Goal: Task Accomplishment & Management: Manage account settings

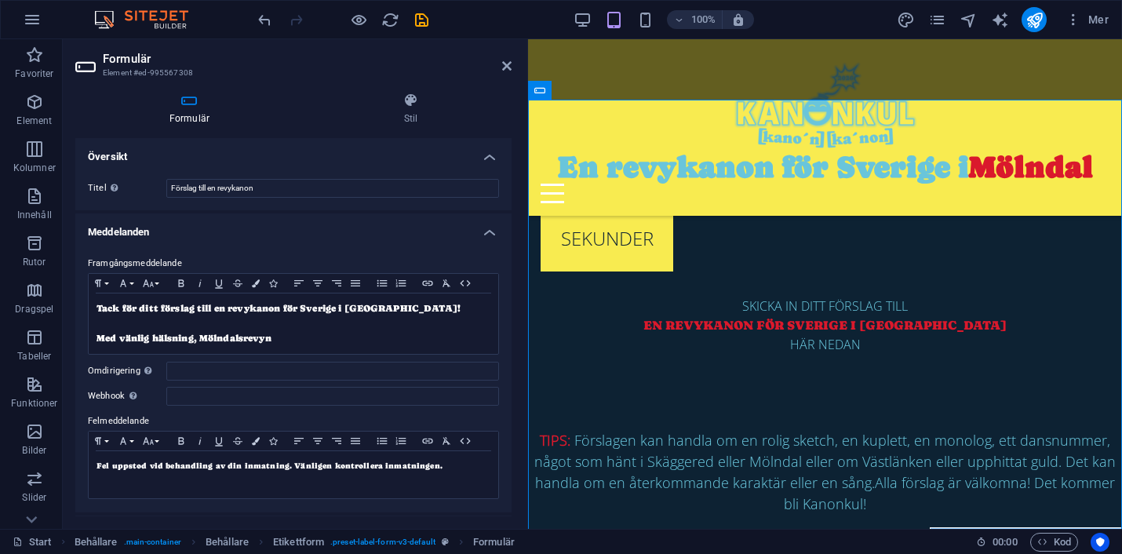
scroll to position [238, 0]
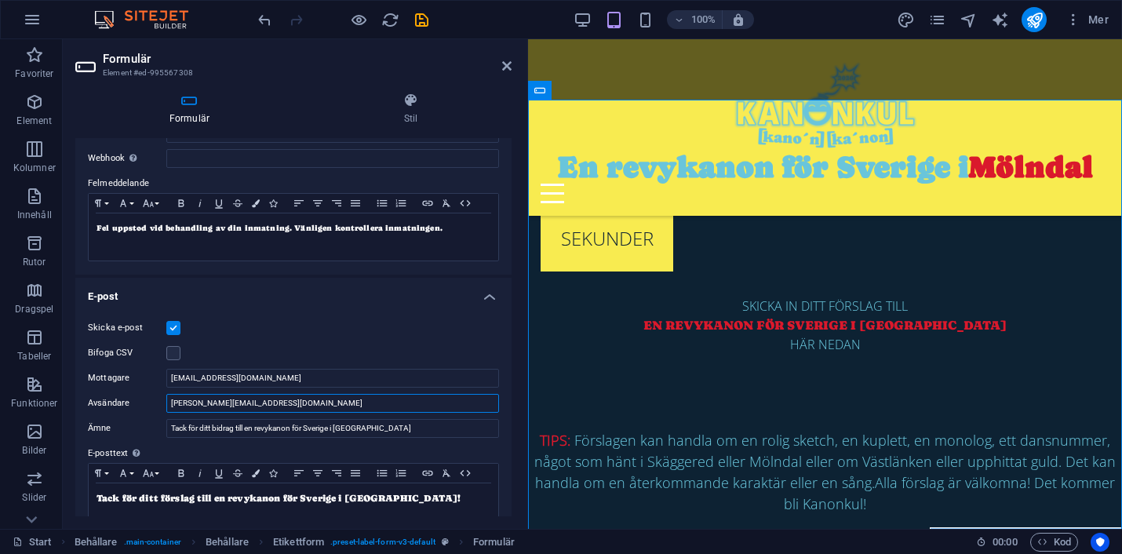
drag, startPoint x: 266, startPoint y: 406, endPoint x: 158, endPoint y: 406, distance: 108.2
click at [158, 406] on div "Avsändare anton@molndalsrevyn.se" at bounding box center [293, 403] width 411 height 19
click at [188, 404] on input "Avsändare" at bounding box center [332, 403] width 333 height 19
click at [227, 380] on input "[EMAIL_ADDRESS][DOMAIN_NAME]" at bounding box center [332, 378] width 333 height 19
click at [224, 403] on input "noreply" at bounding box center [332, 403] width 333 height 19
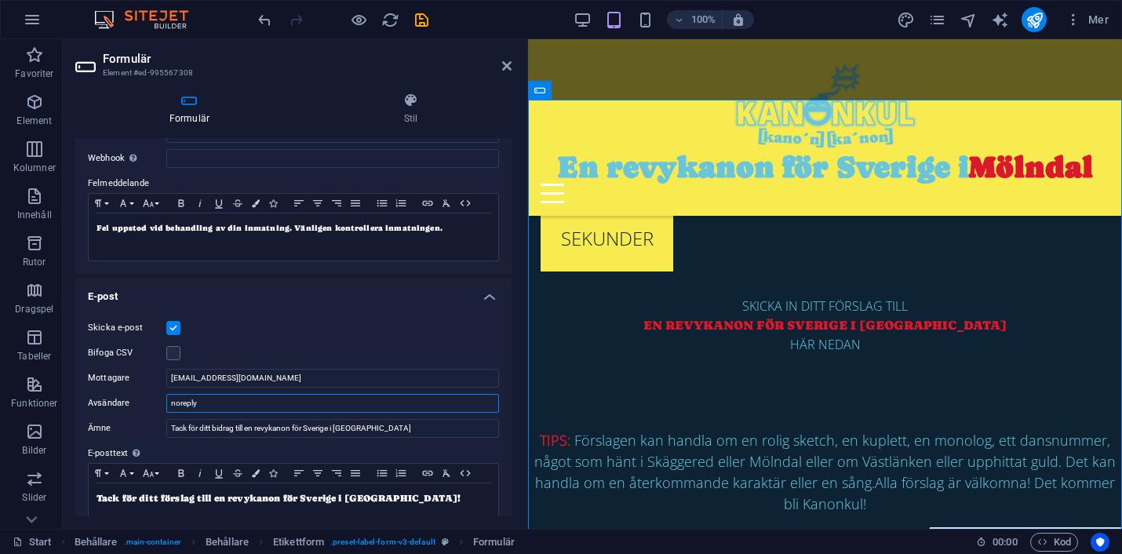
paste input "@"
type input "[EMAIL_ADDRESS][DOMAIN_NAME]"
click at [422, 20] on icon "save" at bounding box center [422, 20] width 18 height 18
checkbox input "false"
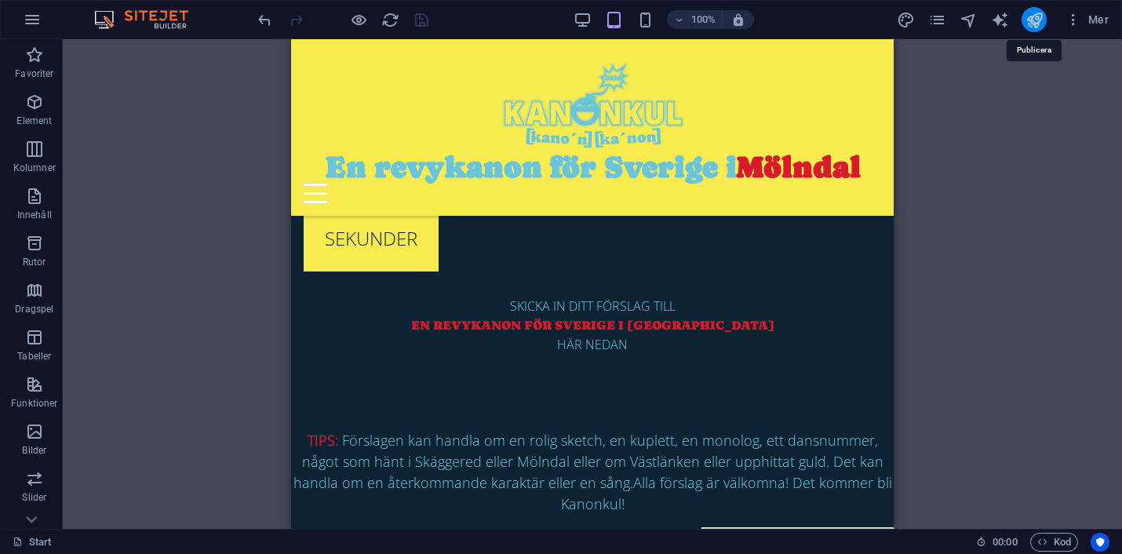
click at [1036, 23] on icon "publish" at bounding box center [1034, 20] width 18 height 18
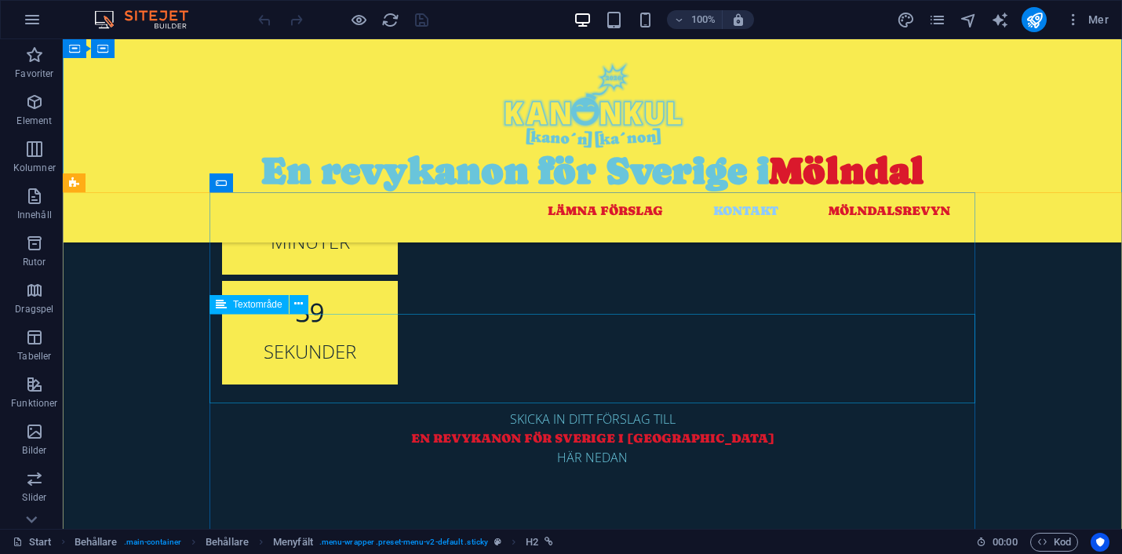
scroll to position [462, 0]
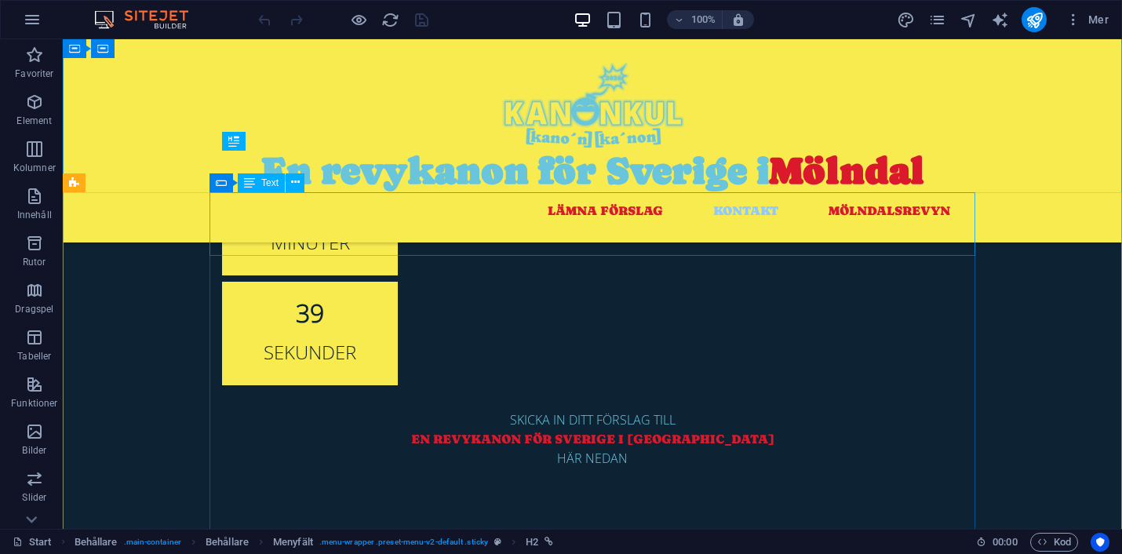
click at [307, 187] on icon at bounding box center [306, 182] width 11 height 16
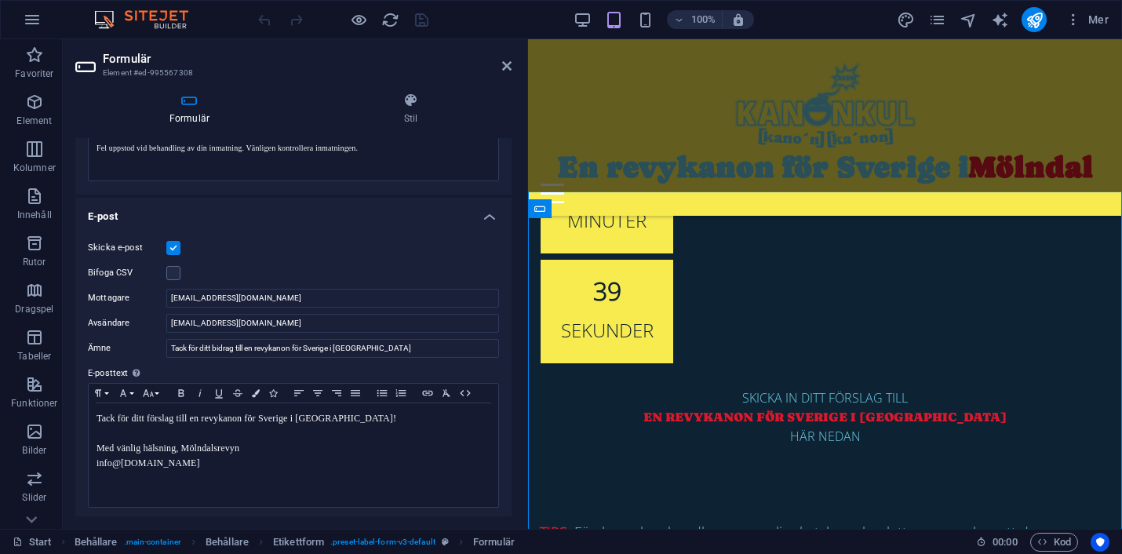
scroll to position [322, 0]
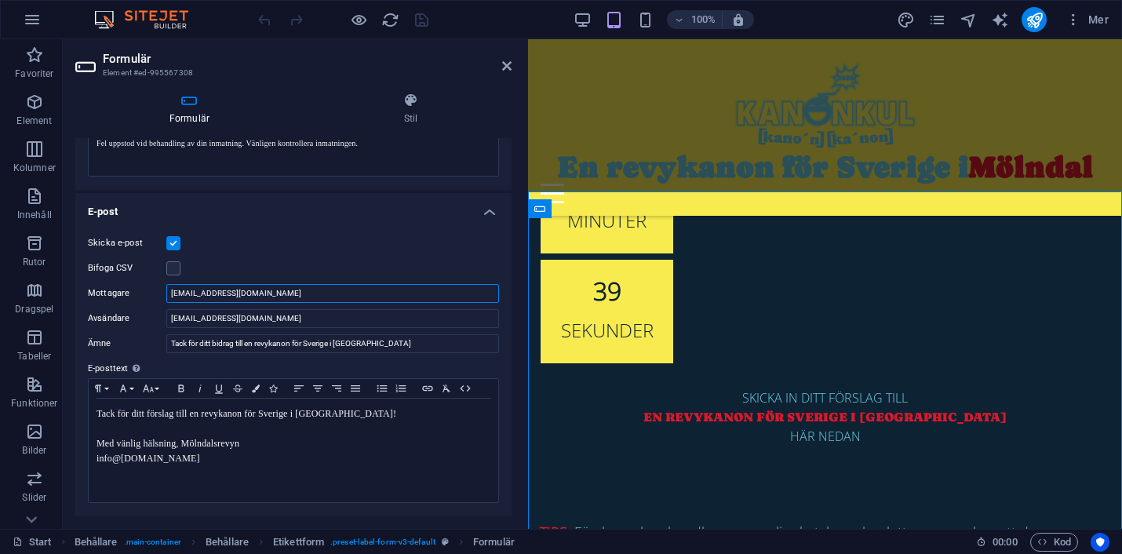
drag, startPoint x: 279, startPoint y: 293, endPoint x: 147, endPoint y: 286, distance: 132.8
click at [147, 286] on div "Mottagare [EMAIL_ADDRESS][DOMAIN_NAME]" at bounding box center [293, 293] width 411 height 19
click at [242, 290] on input "Mottagare" at bounding box center [332, 293] width 333 height 19
type input "[PERSON_NAME][EMAIL_ADDRESS][DOMAIN_NAME]"
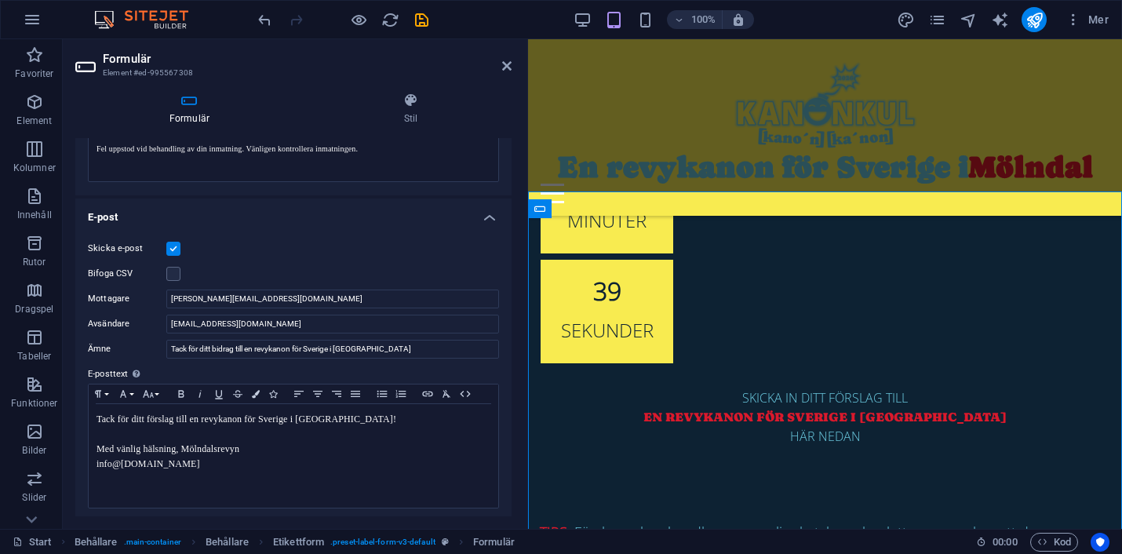
scroll to position [318, 0]
drag, startPoint x: 258, startPoint y: 325, endPoint x: 164, endPoint y: 319, distance: 94.3
click at [164, 319] on div "Avsändare [EMAIL_ADDRESS][DOMAIN_NAME]" at bounding box center [293, 323] width 411 height 19
click at [282, 294] on input "[PERSON_NAME][EMAIL_ADDRESS][DOMAIN_NAME]" at bounding box center [332, 298] width 333 height 19
click at [395, 347] on input "Tack för ditt bidrag till en revykanon för Sverige i [GEOGRAPHIC_DATA]" at bounding box center [332, 348] width 333 height 19
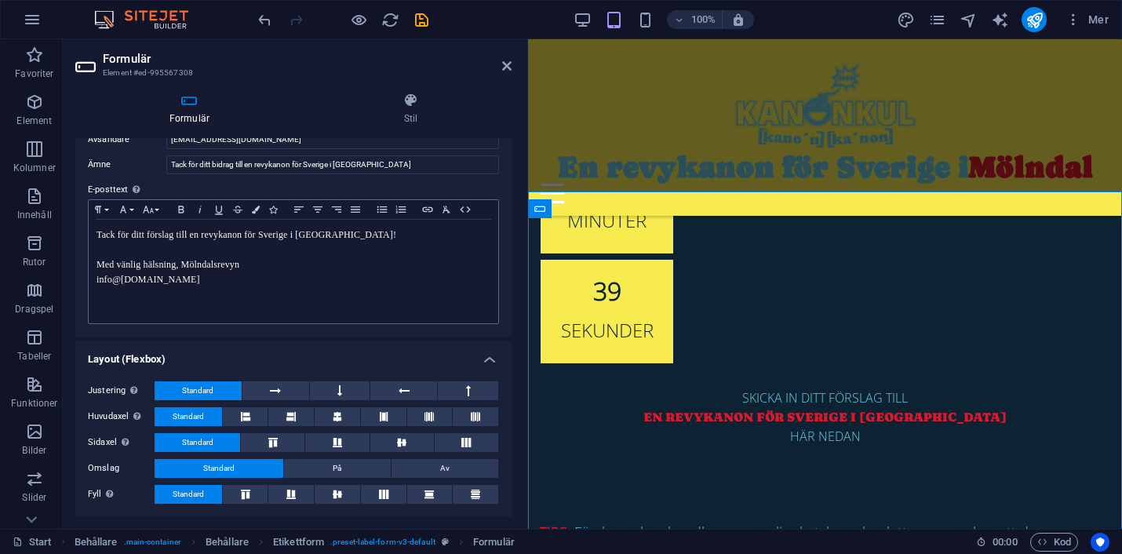
scroll to position [0, 0]
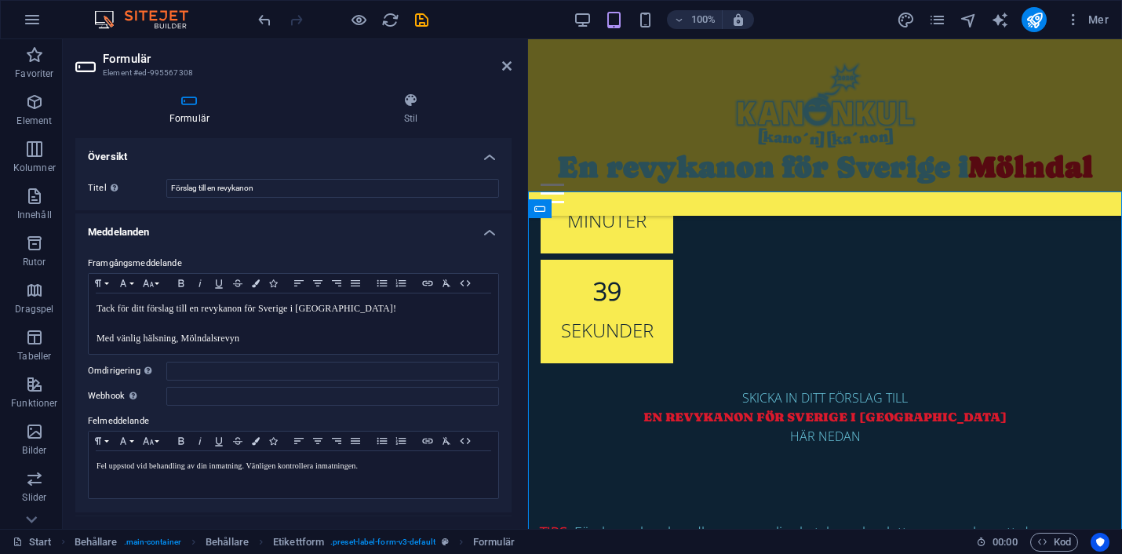
click at [486, 231] on h4 "Meddelanden" at bounding box center [293, 227] width 436 height 28
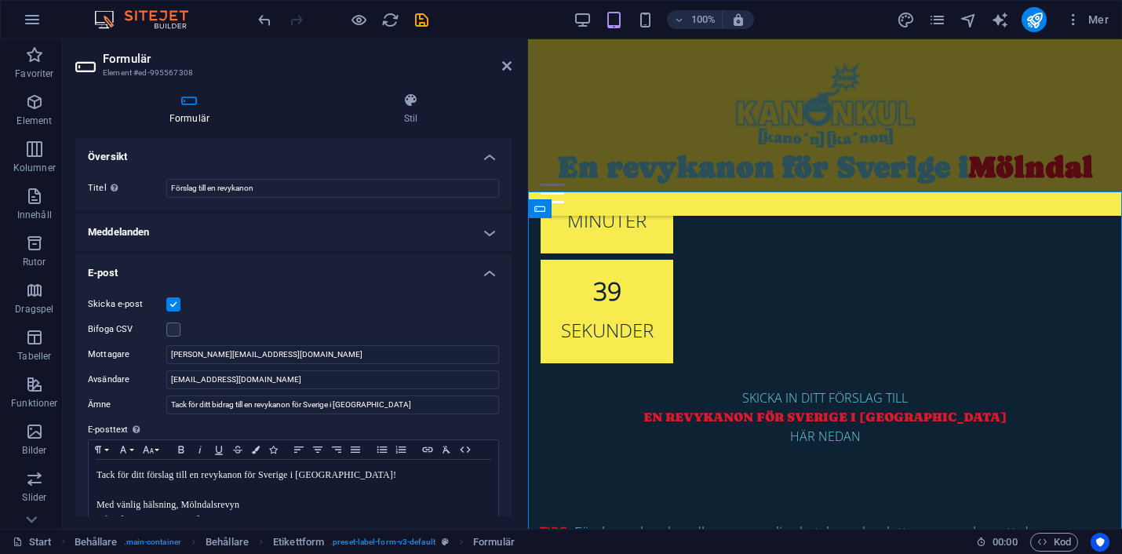
click at [485, 277] on h4 "E-post" at bounding box center [293, 268] width 436 height 28
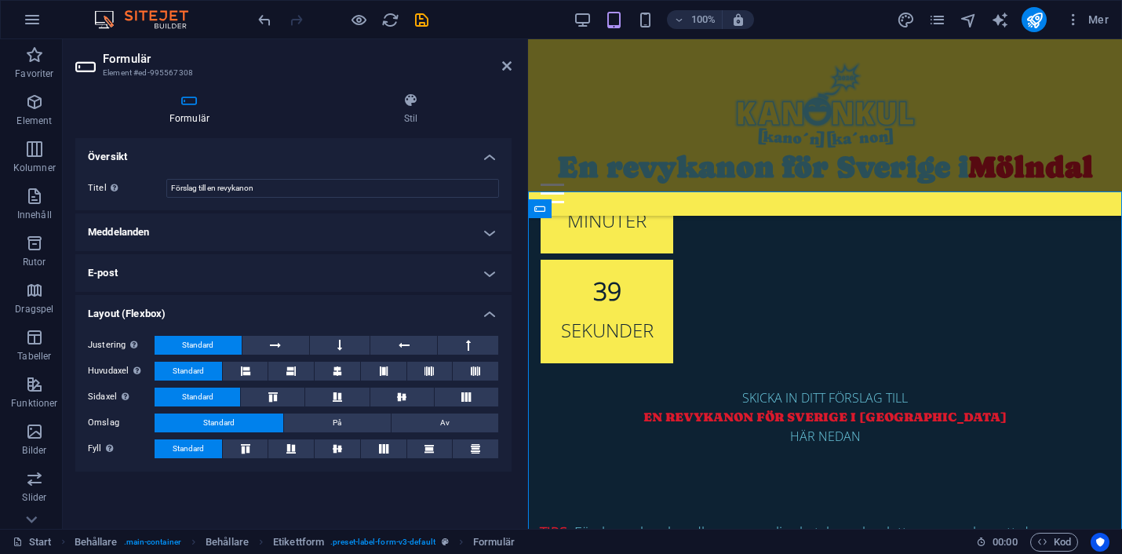
click at [488, 321] on h4 "Layout (Flexbox)" at bounding box center [293, 309] width 436 height 28
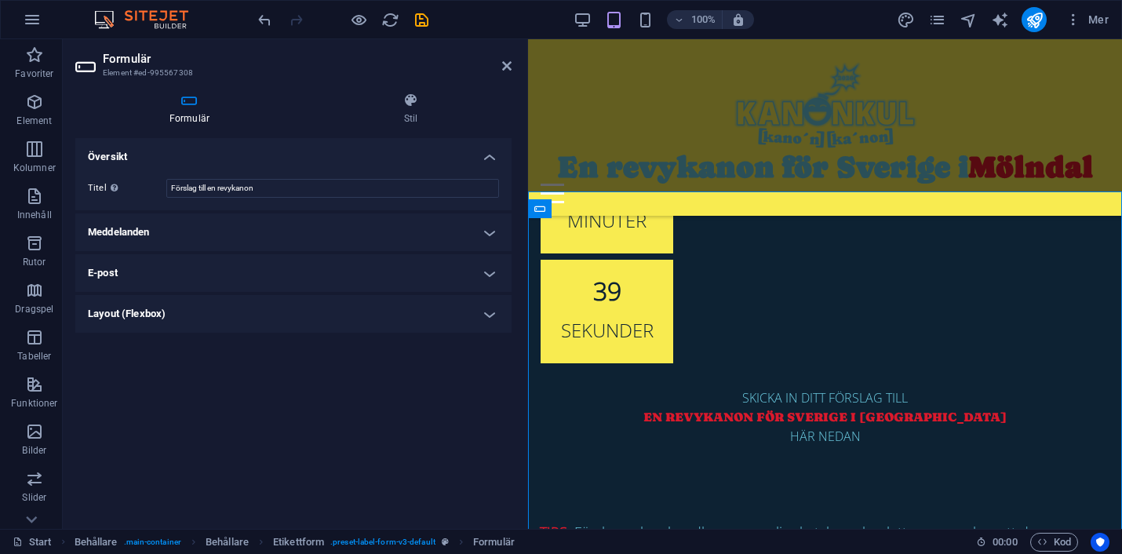
click at [493, 267] on h4 "E-post" at bounding box center [293, 273] width 436 height 38
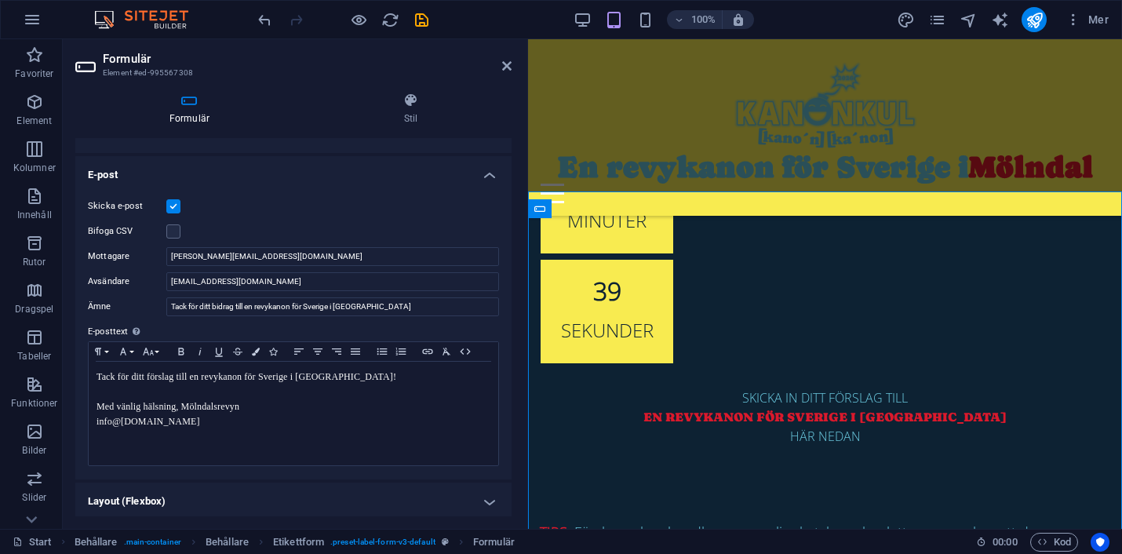
scroll to position [101, 0]
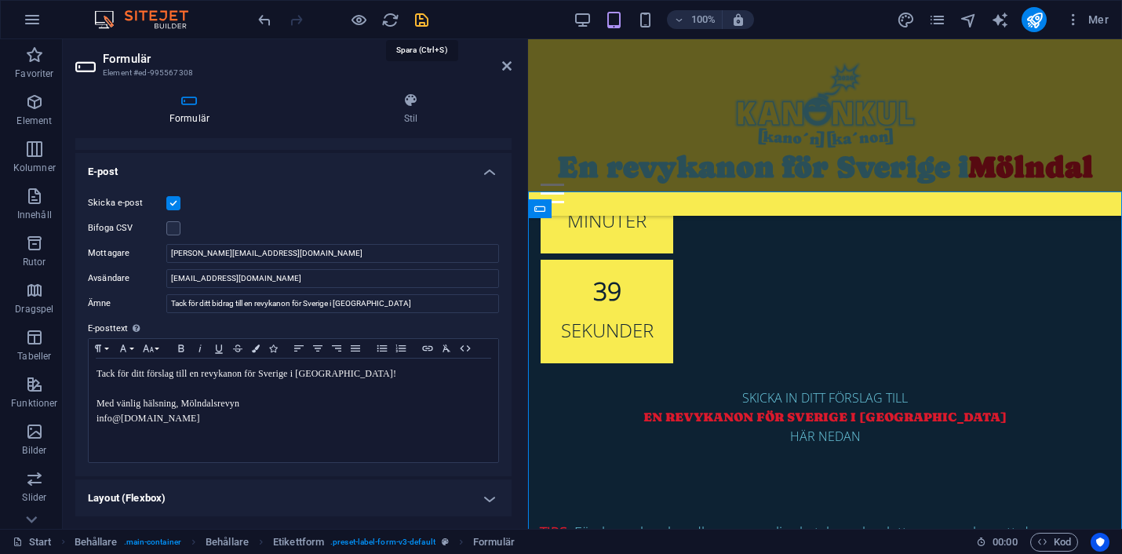
click at [421, 17] on icon "save" at bounding box center [422, 20] width 18 height 18
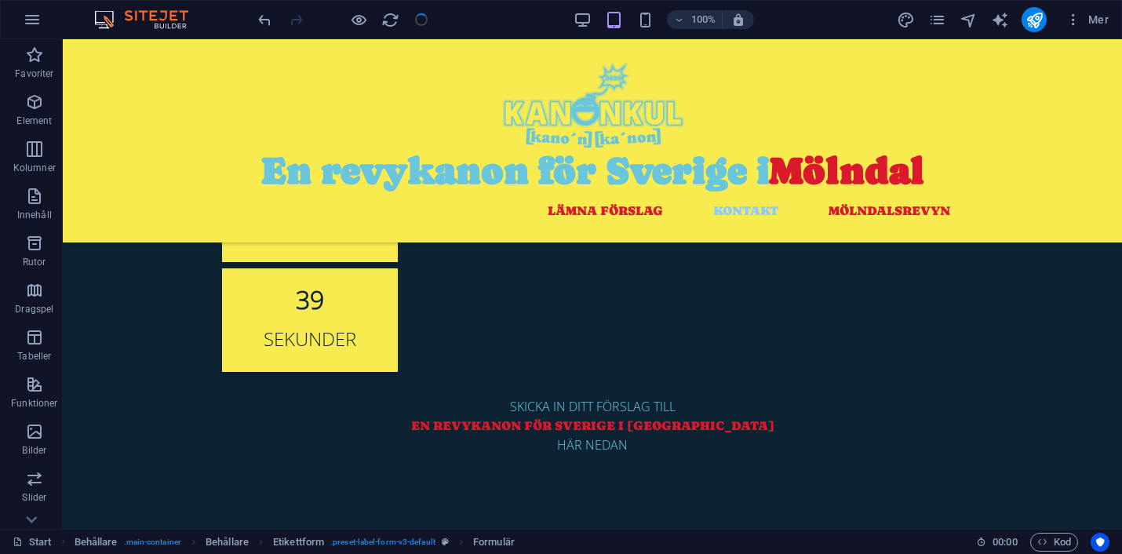
checkbox input "false"
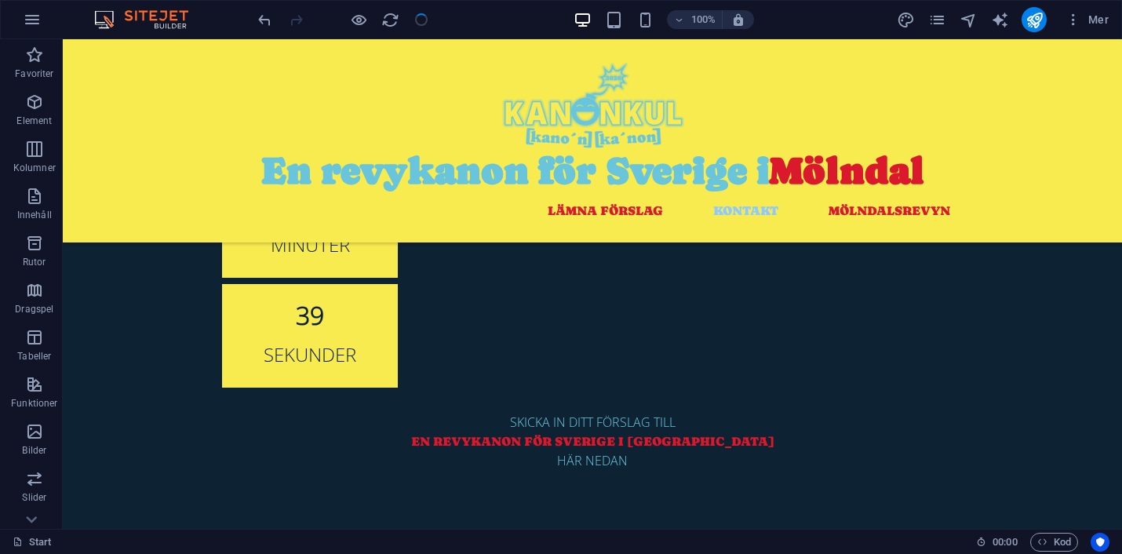
scroll to position [462, 0]
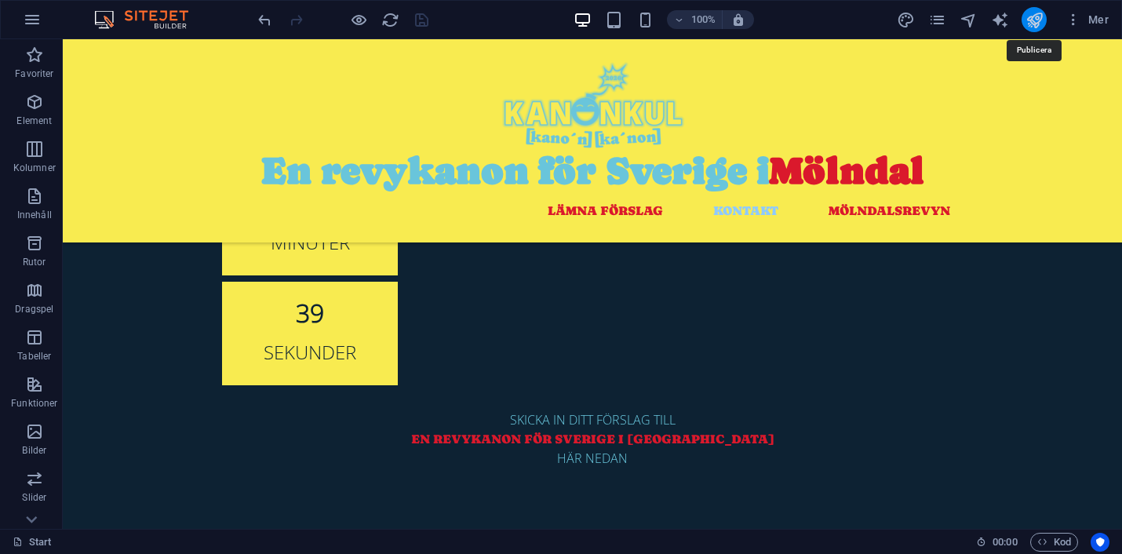
click at [1037, 20] on icon "publish" at bounding box center [1034, 20] width 18 height 18
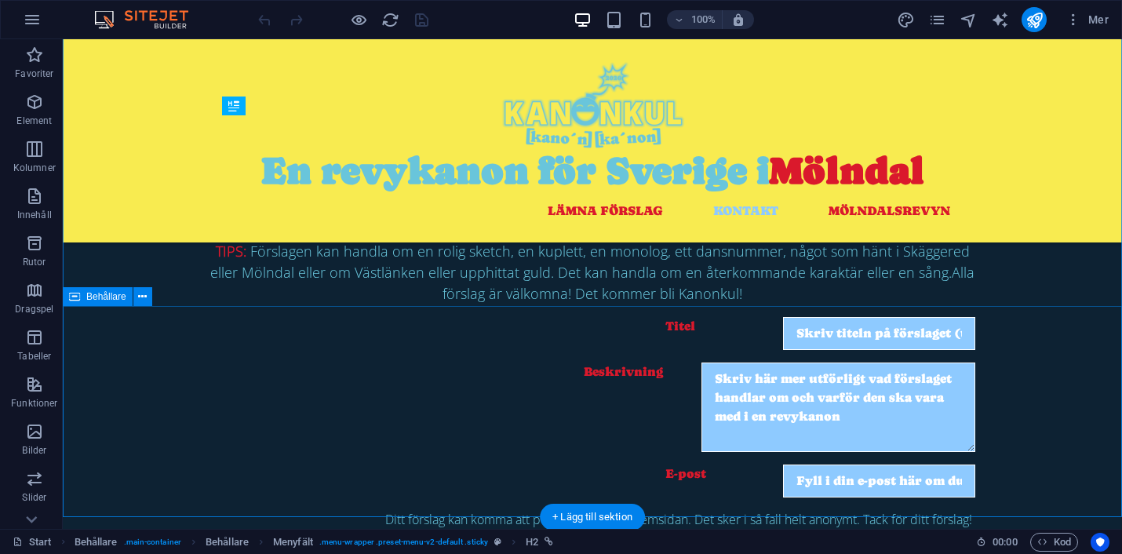
scroll to position [780, 0]
